Goal: Navigation & Orientation: Go to known website

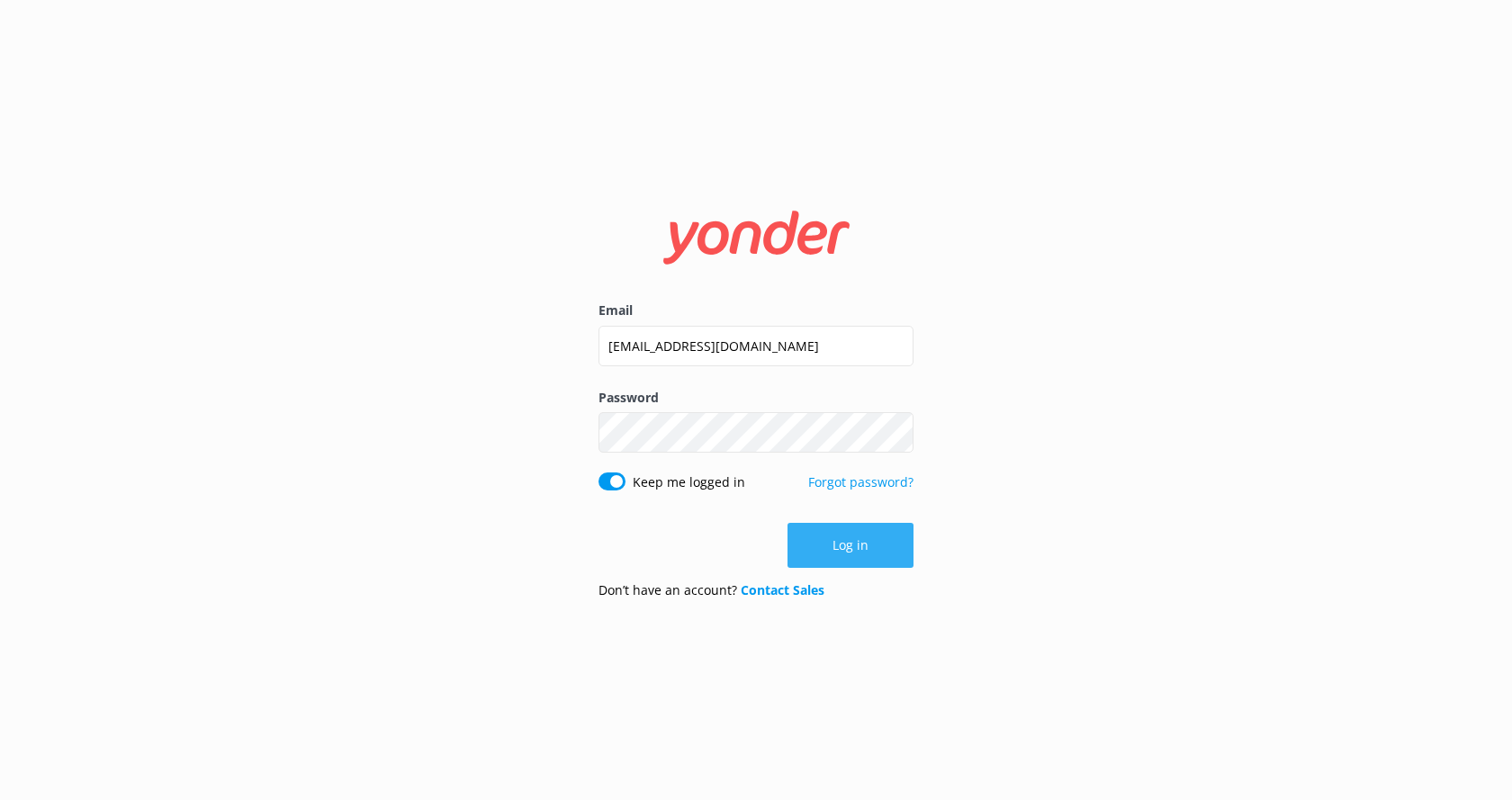
click at [878, 557] on button "Log in" at bounding box center [850, 545] width 126 height 45
